Goal: Information Seeking & Learning: Understand process/instructions

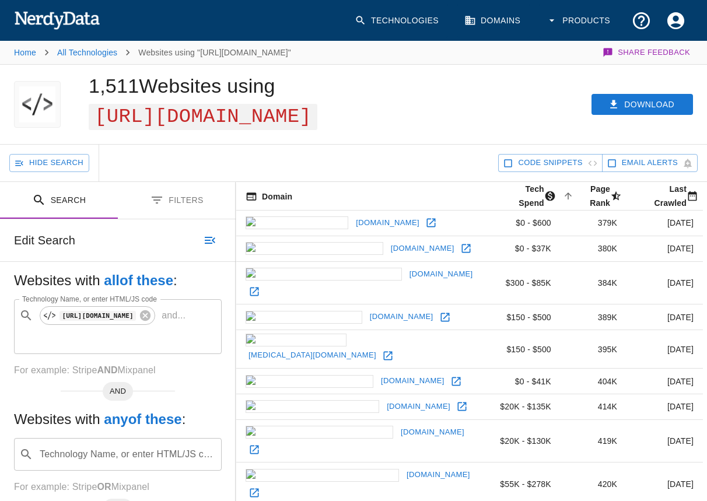
click at [582, 18] on button "Products" at bounding box center [579, 20] width 80 height 34
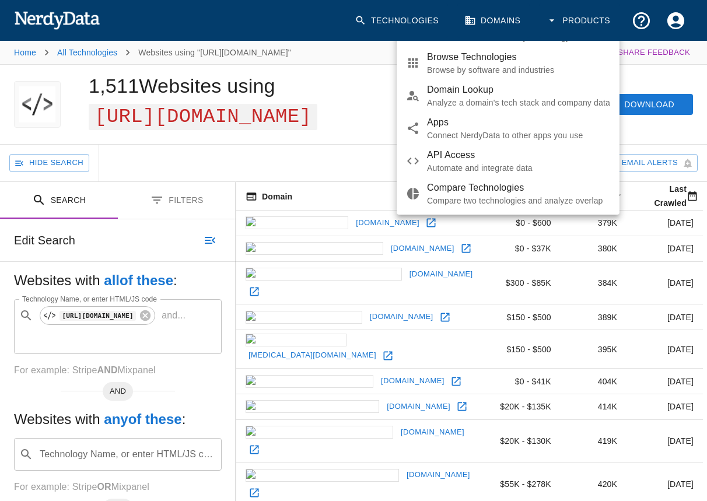
click at [454, 162] on span "API Access" at bounding box center [518, 155] width 183 height 14
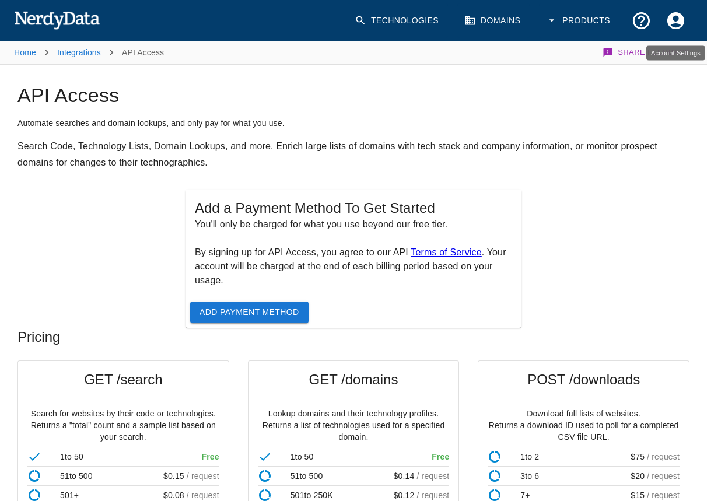
click at [666, 20] on icon "Account Settings" at bounding box center [675, 20] width 20 height 20
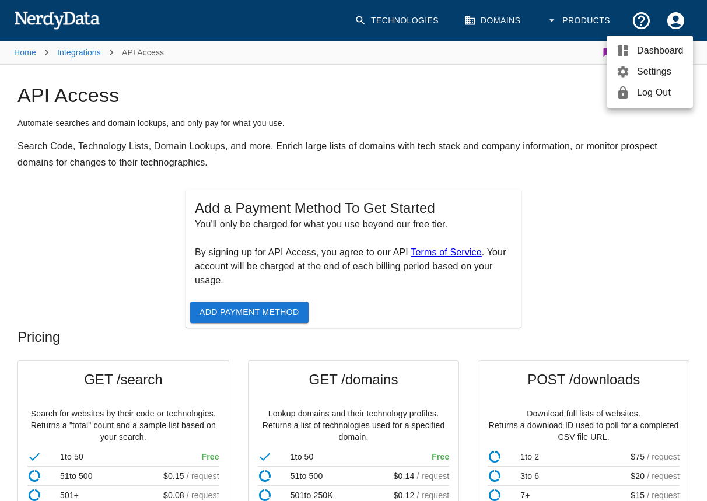
click at [403, 145] on div at bounding box center [353, 250] width 707 height 501
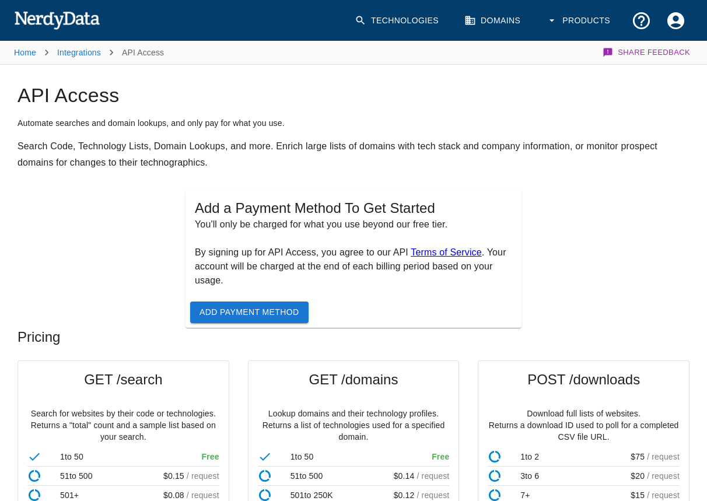
click at [275, 316] on span "Add Payment Method" at bounding box center [249, 312] width 100 height 15
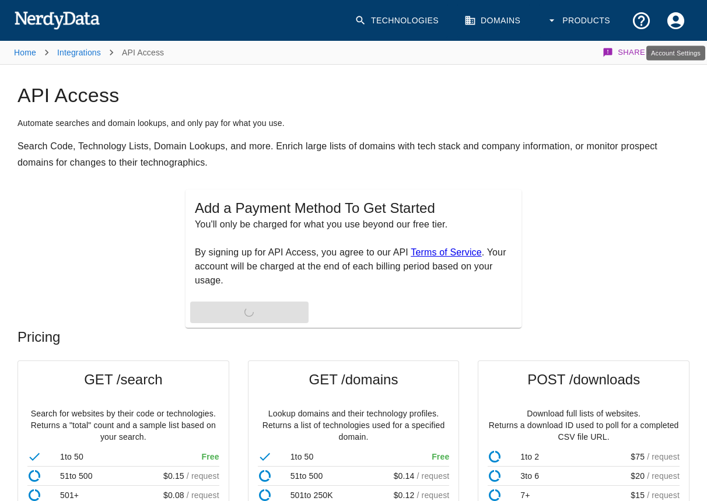
click at [677, 26] on icon "Account Settings" at bounding box center [675, 20] width 20 height 20
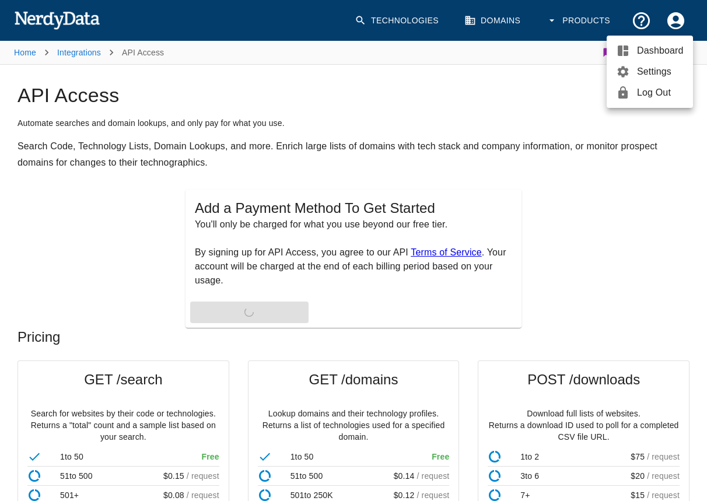
click at [653, 51] on span "Dashboard" at bounding box center [660, 51] width 47 height 14
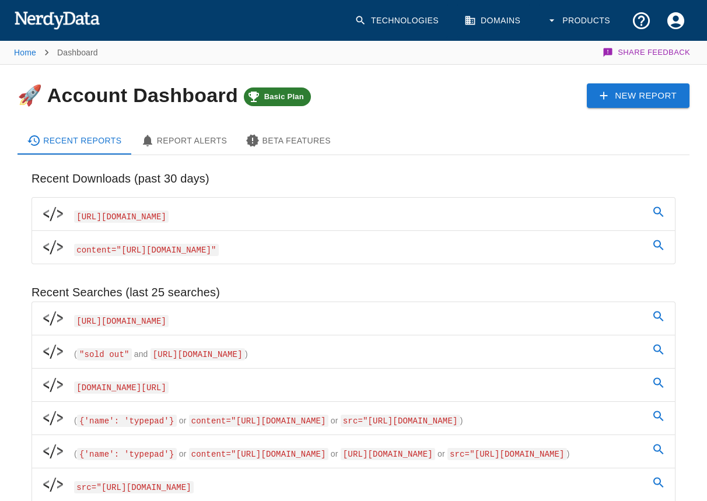
click at [227, 140] on Alerts-tab "Report Alerts" at bounding box center [184, 141] width 106 height 28
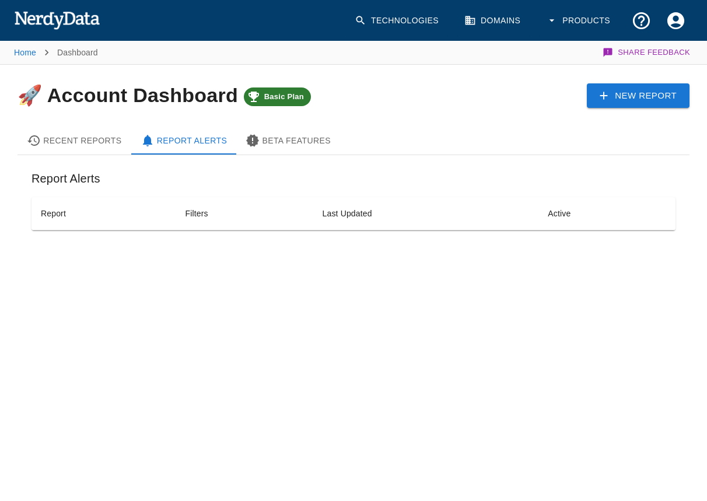
click at [303, 137] on div "Beta Features" at bounding box center [287, 140] width 85 height 14
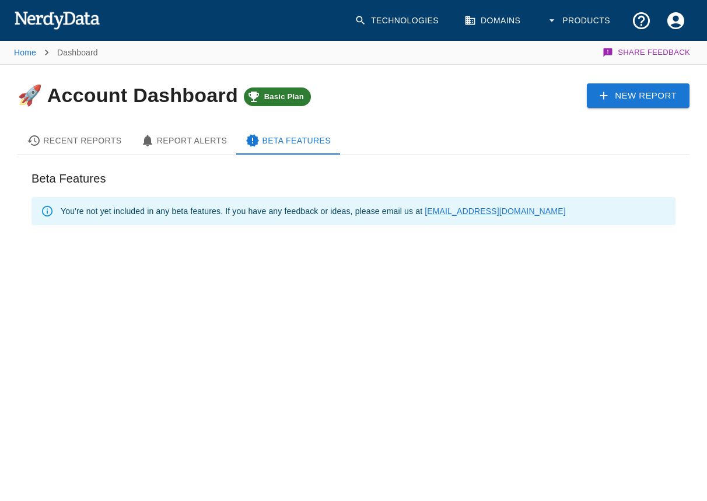
click at [447, 83] on div "New Report" at bounding box center [545, 86] width 287 height 43
click at [569, 25] on button "Products" at bounding box center [579, 20] width 80 height 34
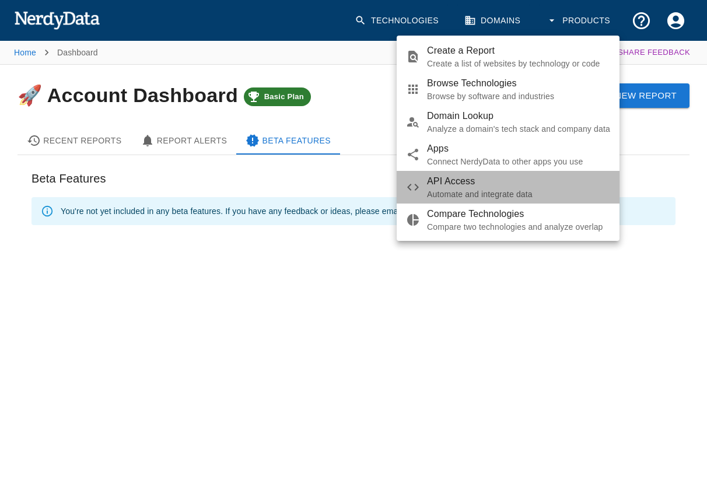
click at [428, 182] on span "API Access" at bounding box center [518, 181] width 183 height 14
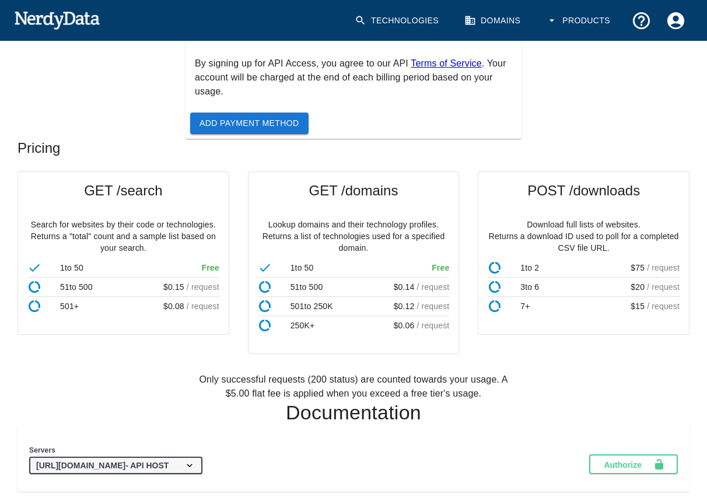
scroll to position [183, 0]
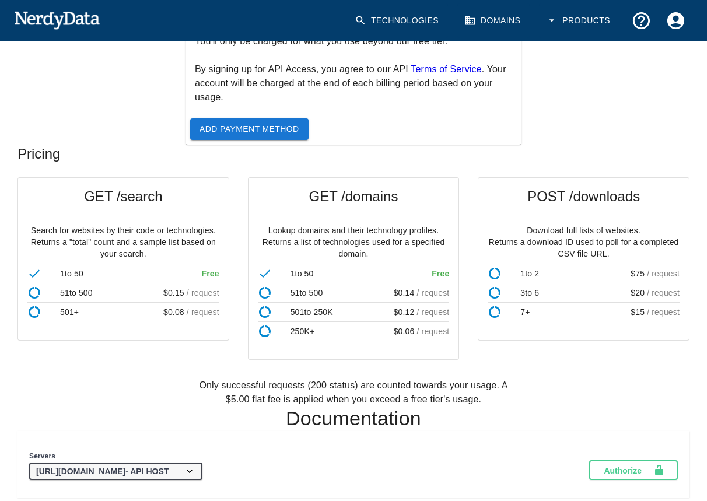
click at [166, 477] on select "https://api.nerdydata.com - API HOST" at bounding box center [115, 470] width 173 height 17
click at [29, 462] on select "https://api.nerdydata.com - API HOST" at bounding box center [115, 470] width 173 height 17
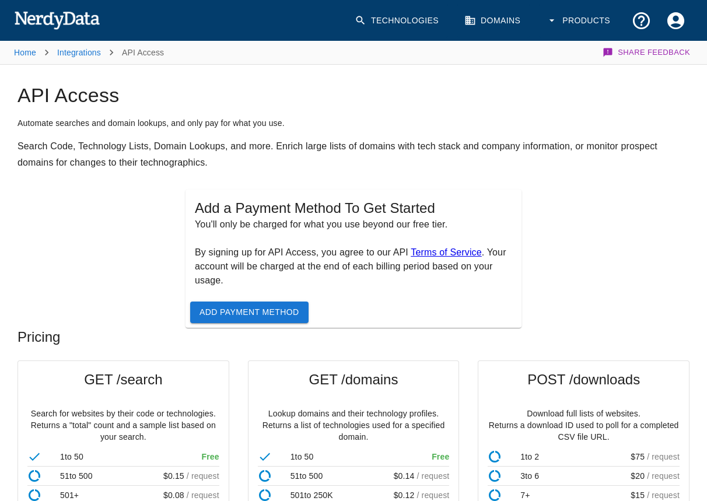
scroll to position [382, 0]
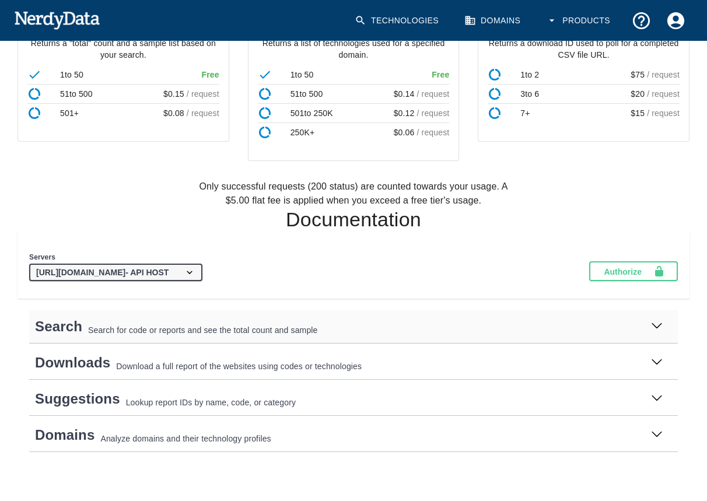
click at [127, 336] on h3 "Search Search for code or reports and see the total count and sample" at bounding box center [353, 326] width 648 height 33
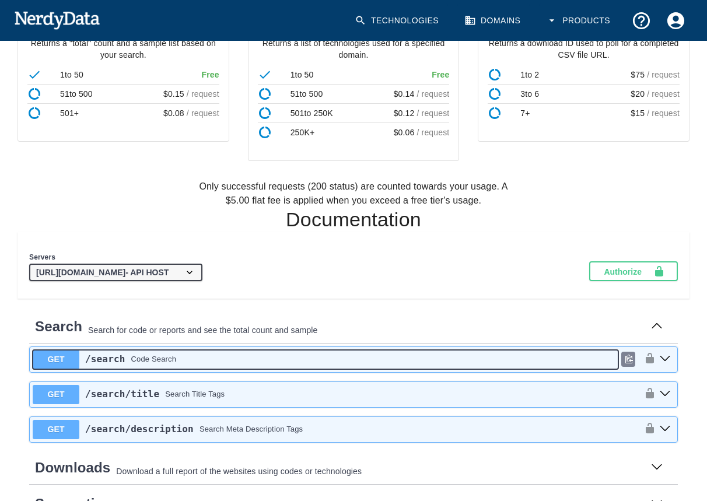
click at [167, 354] on div "Code Search" at bounding box center [153, 359] width 45 height 12
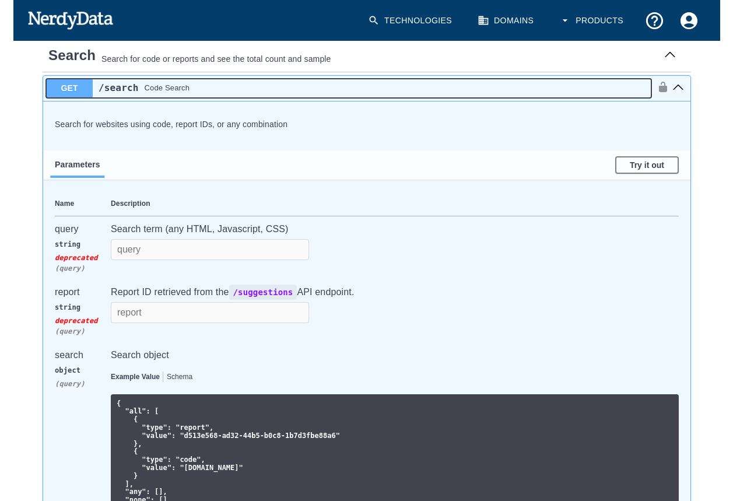
scroll to position [649, 0]
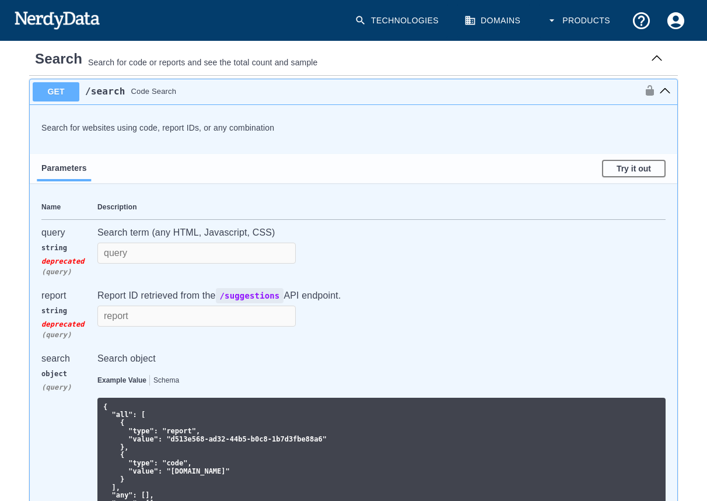
click at [113, 233] on p "Search term (any HTML, Javascript, CSS)" at bounding box center [381, 233] width 568 height 14
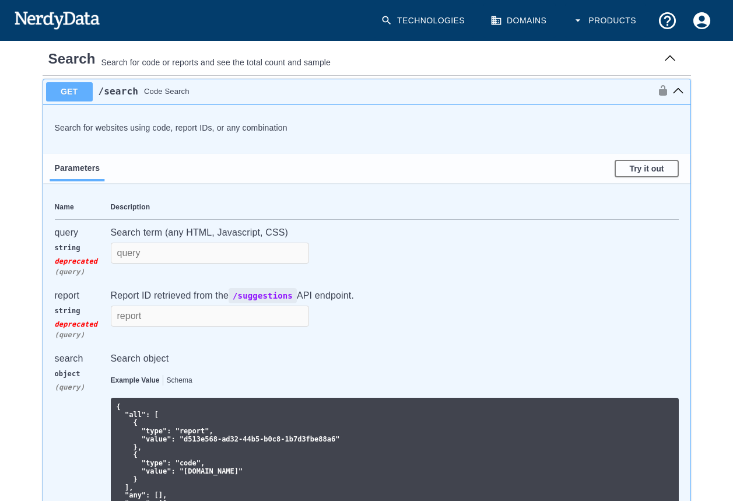
click at [62, 233] on div "query" at bounding box center [79, 233] width 49 height 14
copy div "query"
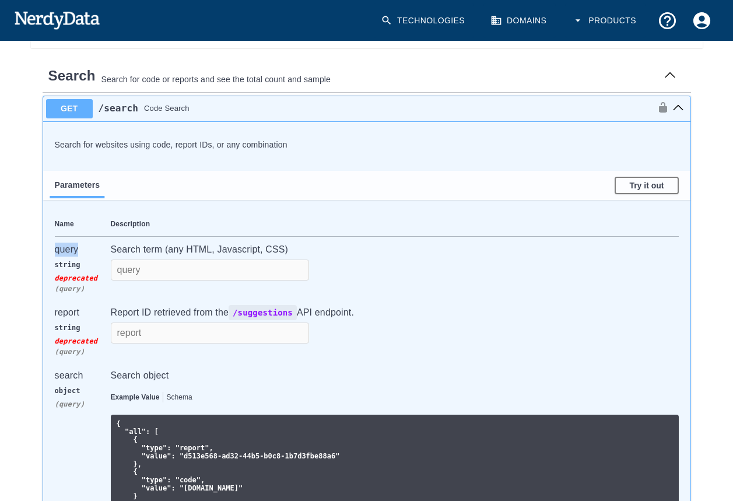
scroll to position [544, 0]
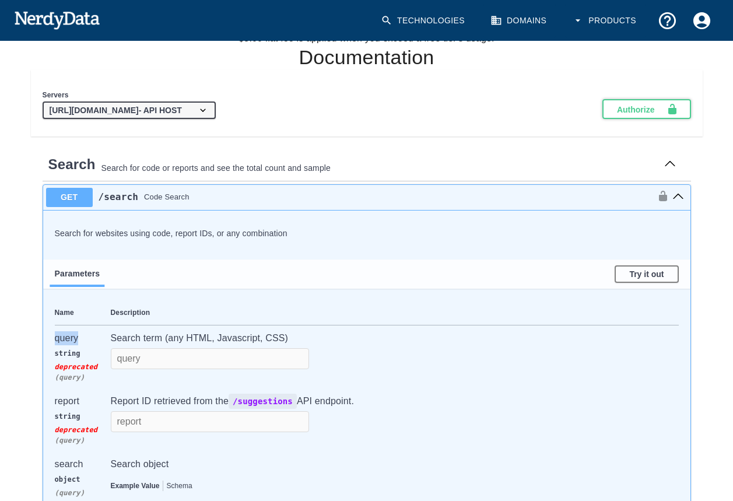
click at [640, 107] on span "Authorize" at bounding box center [642, 109] width 50 height 12
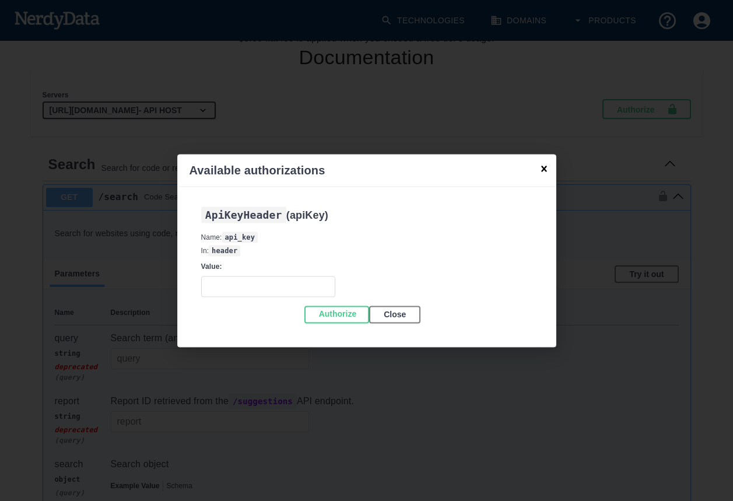
click at [219, 281] on input "Value:" at bounding box center [268, 286] width 134 height 21
click at [543, 166] on icon "button" at bounding box center [544, 169] width 12 height 12
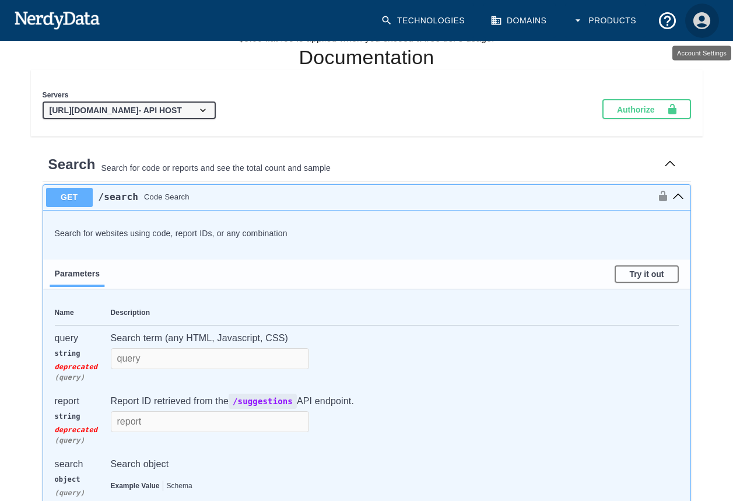
click at [703, 15] on icon "Account Settings" at bounding box center [701, 20] width 17 height 17
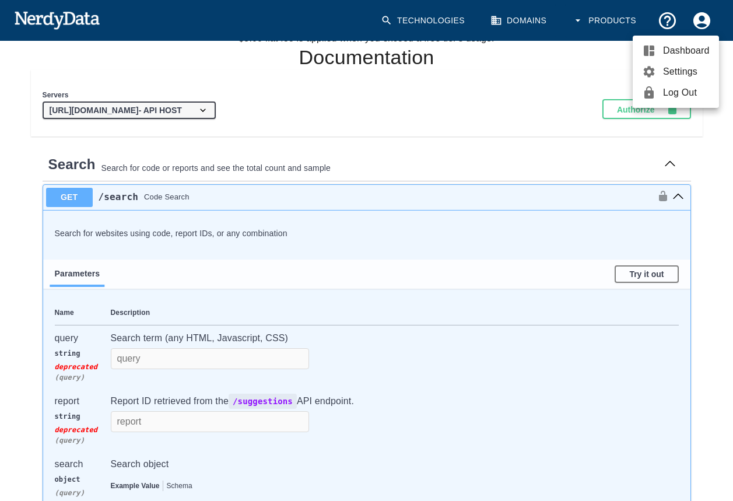
click at [676, 68] on span "Settings" at bounding box center [686, 72] width 47 height 14
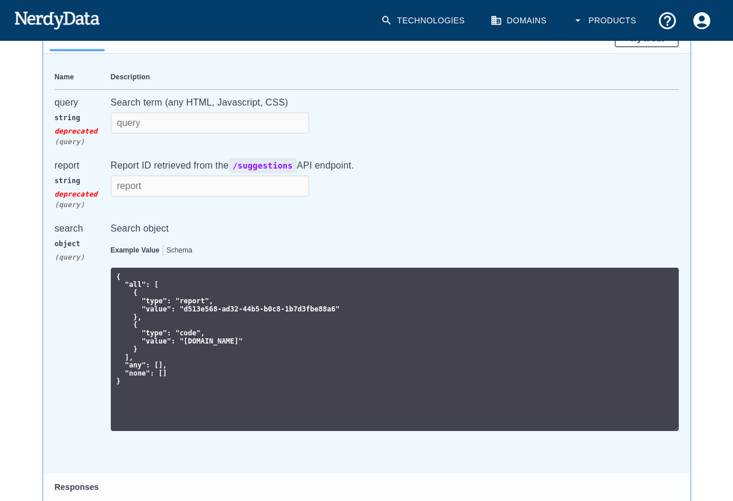
scroll to position [770, 0]
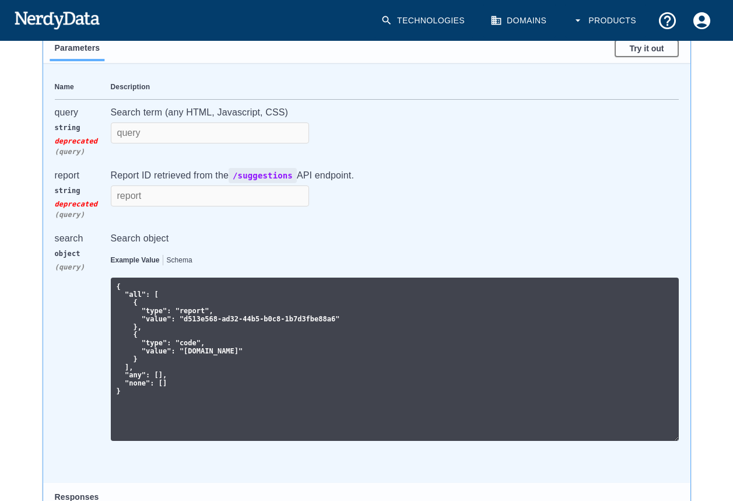
click at [68, 238] on div "search" at bounding box center [79, 238] width 49 height 14
copy div "search"
click at [108, 286] on tr "search object ( query ) Search object Example Value Schema { "all": [ { "type":…" at bounding box center [367, 337] width 624 height 222
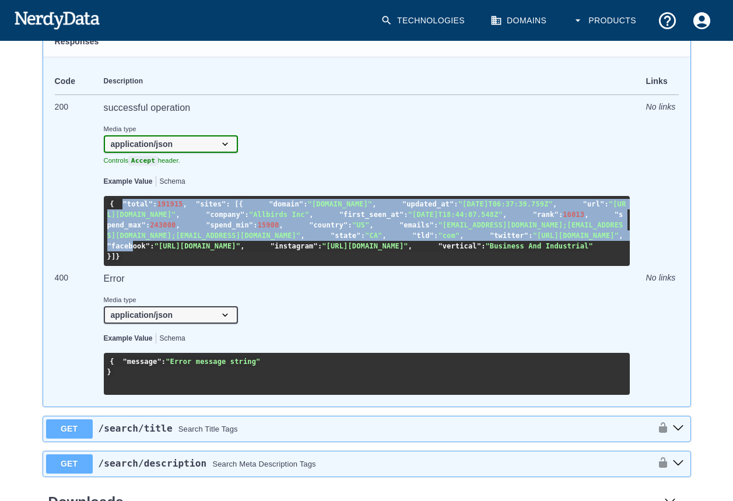
scroll to position [1226, 0]
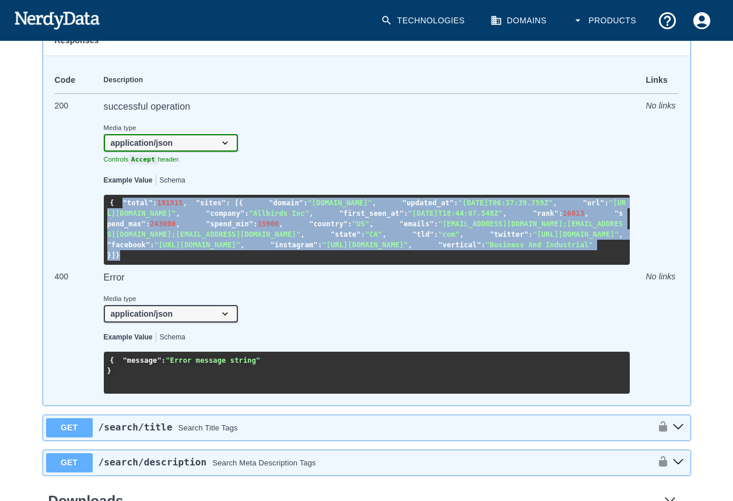
drag, startPoint x: 114, startPoint y: 319, endPoint x: 154, endPoint y: 415, distance: 103.5
click at [154, 265] on pre "{ "total" : 191915 , "sites" : [ { "domain" : "allbirds.com" , "updated_at" : "…" at bounding box center [367, 230] width 526 height 70
copy code ""total" : 191915 , "sites" : [ { "domain" : "allbirds.com" , "updated_at" : "20…"
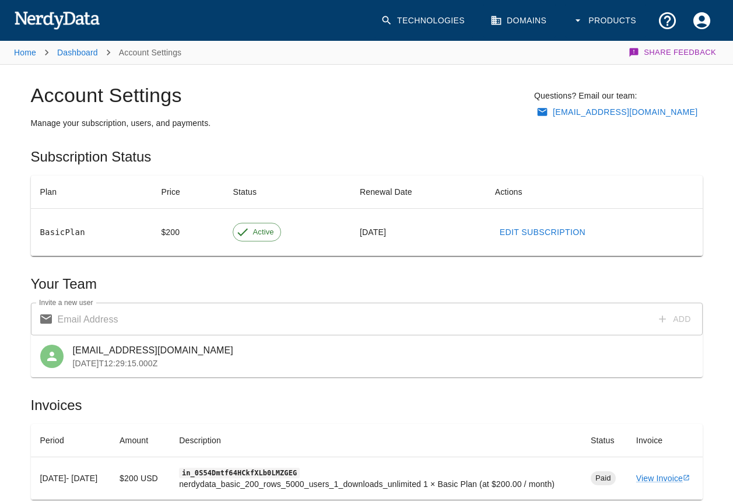
click at [543, 230] on link "Edit Subscription" at bounding box center [542, 233] width 95 height 22
click at [73, 47] on li "Dashboard" at bounding box center [77, 52] width 41 height 14
click at [73, 48] on link "Dashboard" at bounding box center [77, 52] width 41 height 9
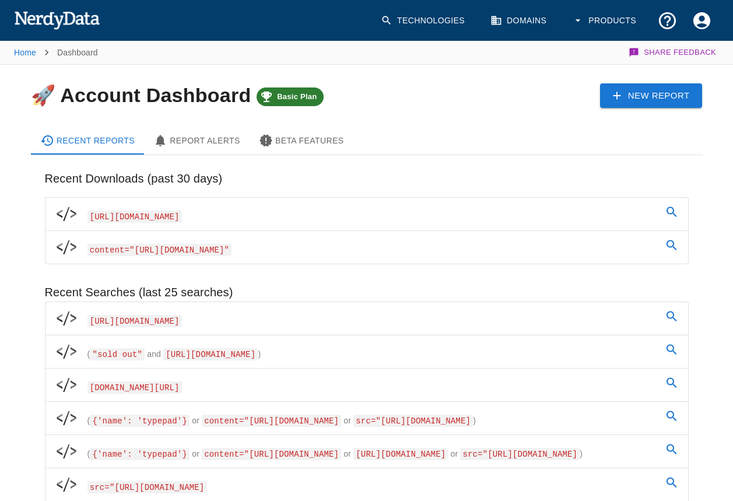
scroll to position [291, 0]
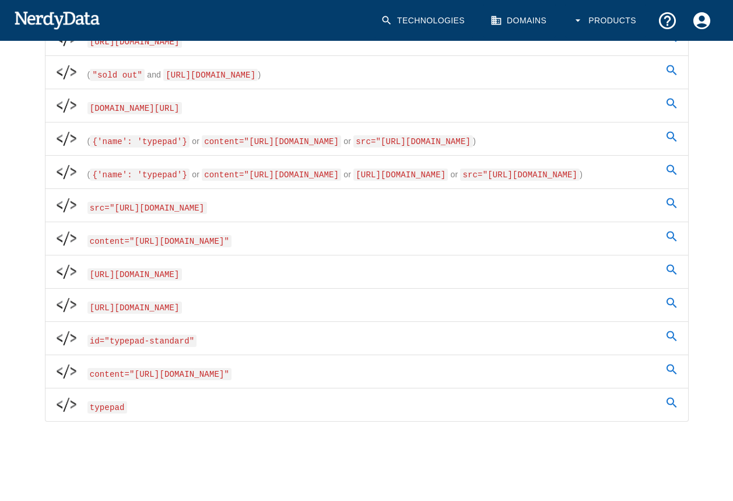
click at [596, 29] on button "Products" at bounding box center [605, 20] width 80 height 34
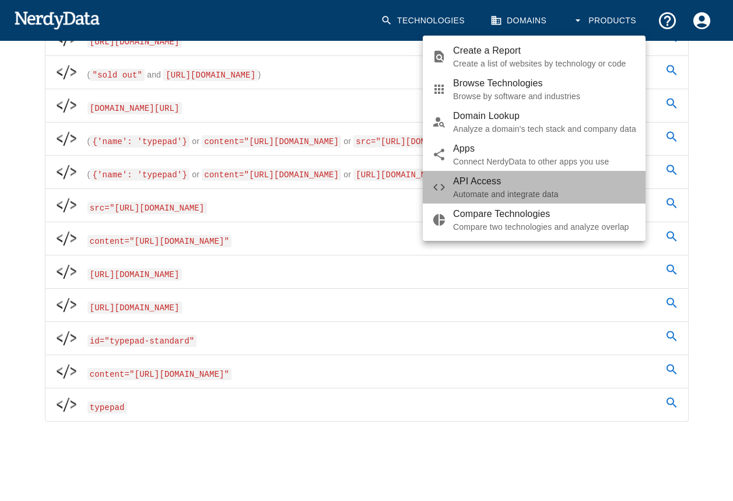
click at [456, 183] on span "API Access" at bounding box center [544, 181] width 183 height 14
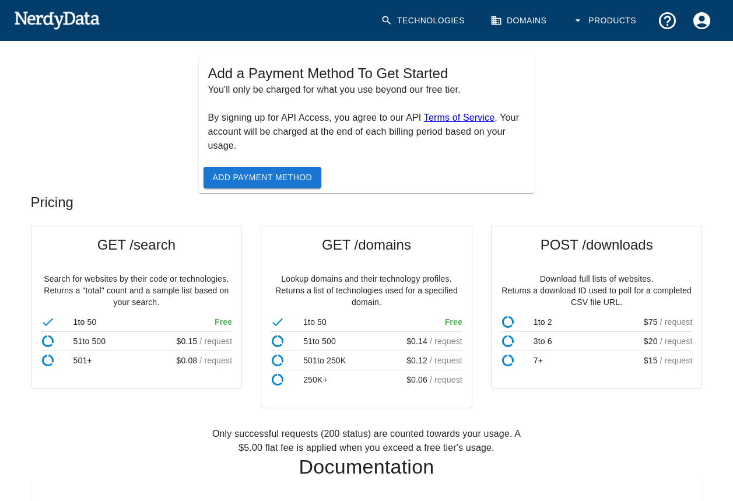
scroll to position [134, 0]
click at [263, 178] on span "Add Payment Method" at bounding box center [263, 178] width 100 height 15
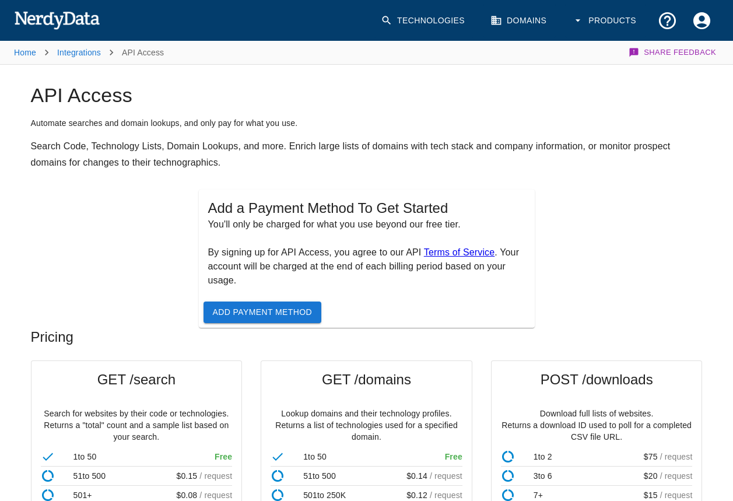
scroll to position [49, 0]
